Goal: Entertainment & Leisure: Consume media (video, audio)

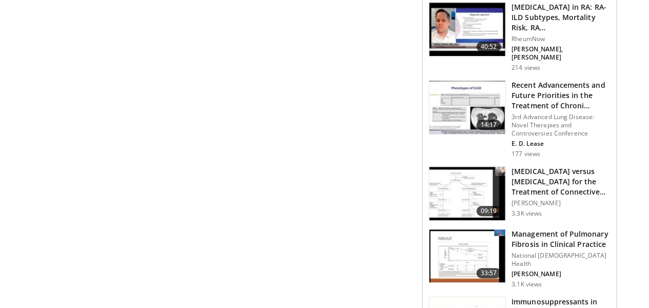
scroll to position [1334, 0]
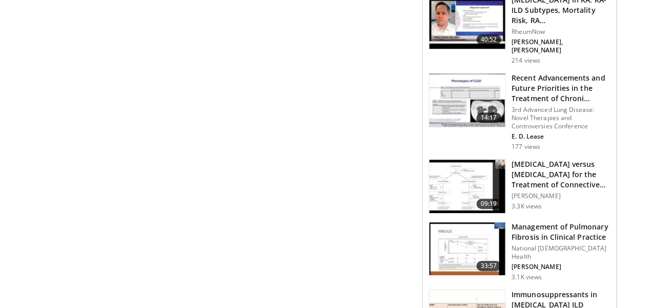
click at [476, 226] on img at bounding box center [467, 248] width 76 height 53
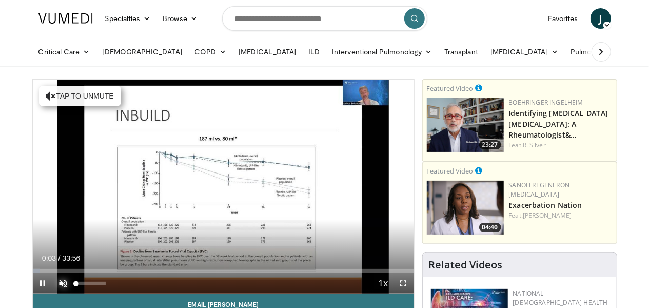
click at [64, 283] on span "Video Player" at bounding box center [63, 283] width 21 height 21
click at [405, 284] on span "Video Player" at bounding box center [404, 283] width 21 height 21
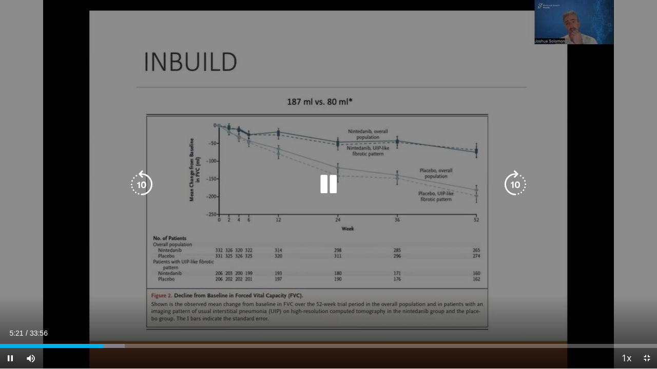
click at [325, 183] on icon "Video Player" at bounding box center [328, 184] width 29 height 29
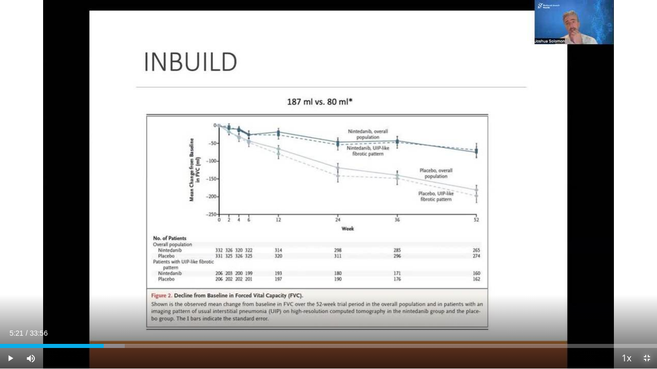
click at [646, 307] on span "Video Player" at bounding box center [646, 358] width 21 height 21
